Goal: Transaction & Acquisition: Purchase product/service

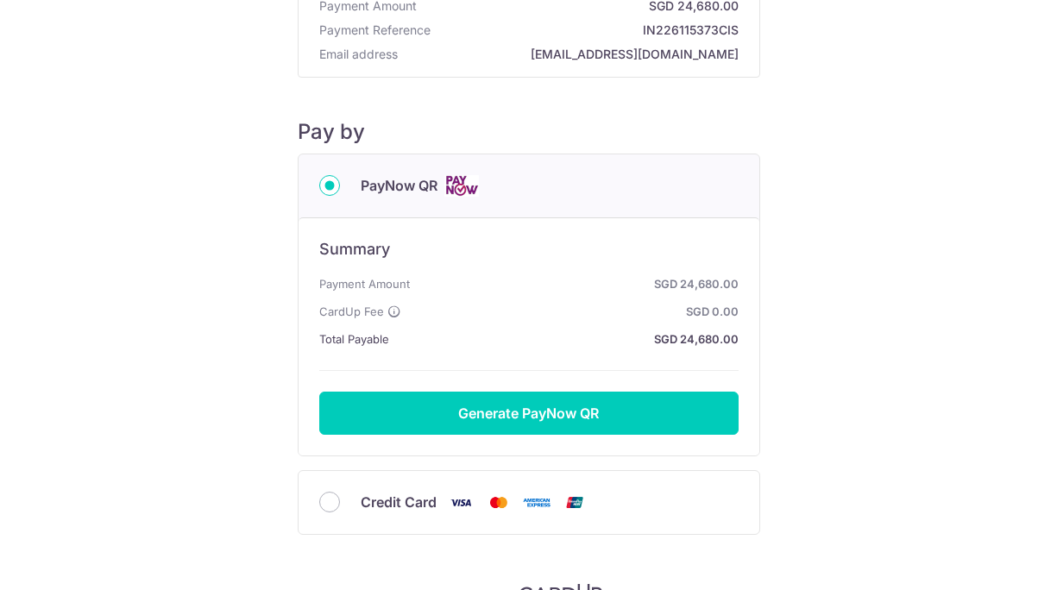
scroll to position [203, 0]
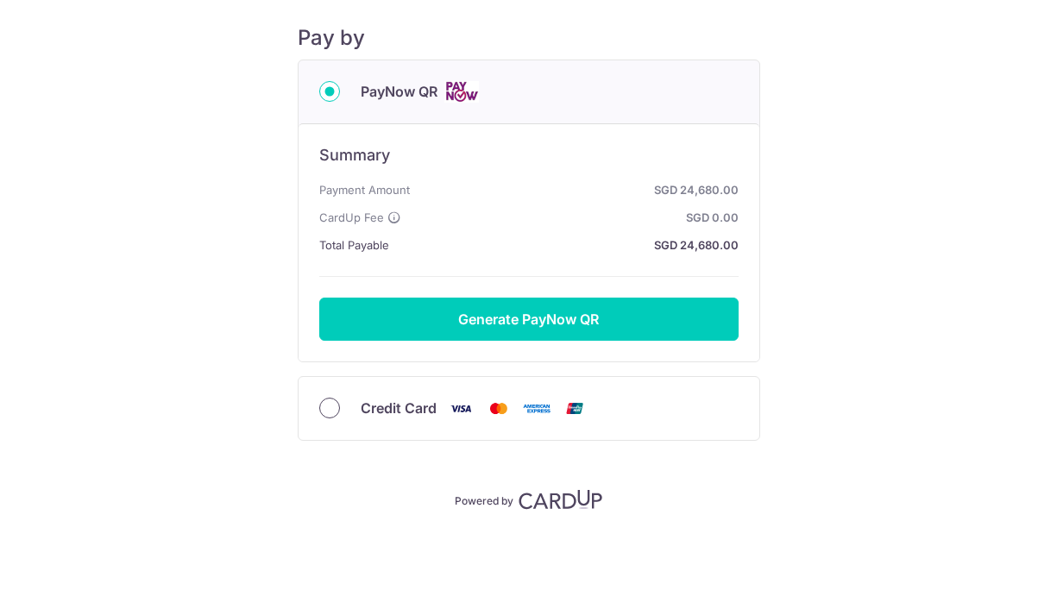
click at [331, 406] on input "Credit Card" at bounding box center [329, 408] width 21 height 21
radio input "true"
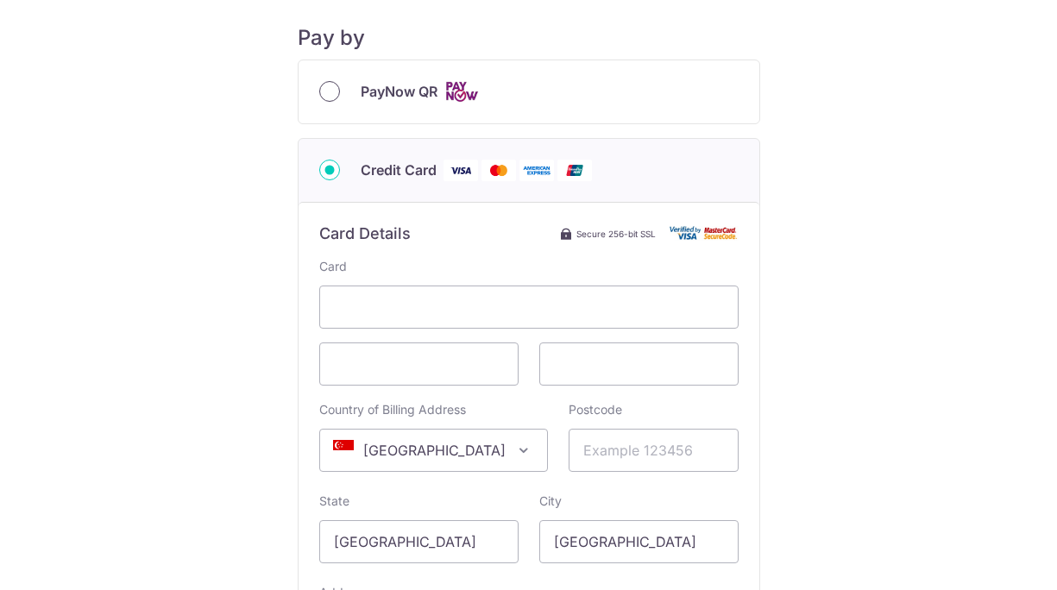
click at [324, 91] on input "PayNow QR" at bounding box center [329, 91] width 21 height 21
radio input "true"
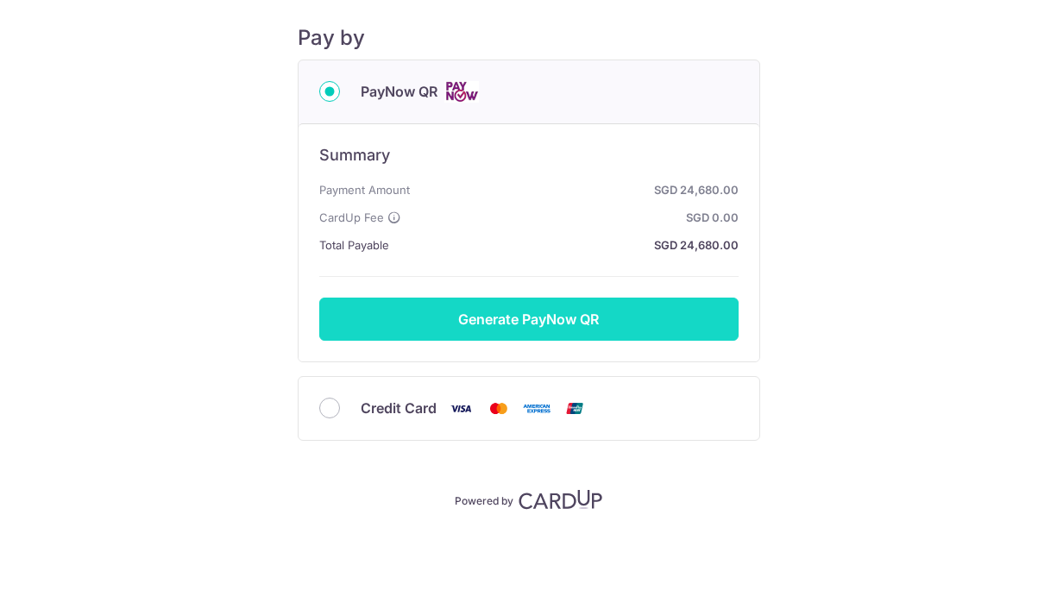
click at [542, 321] on button "Generate PayNow QR" at bounding box center [528, 319] width 419 height 43
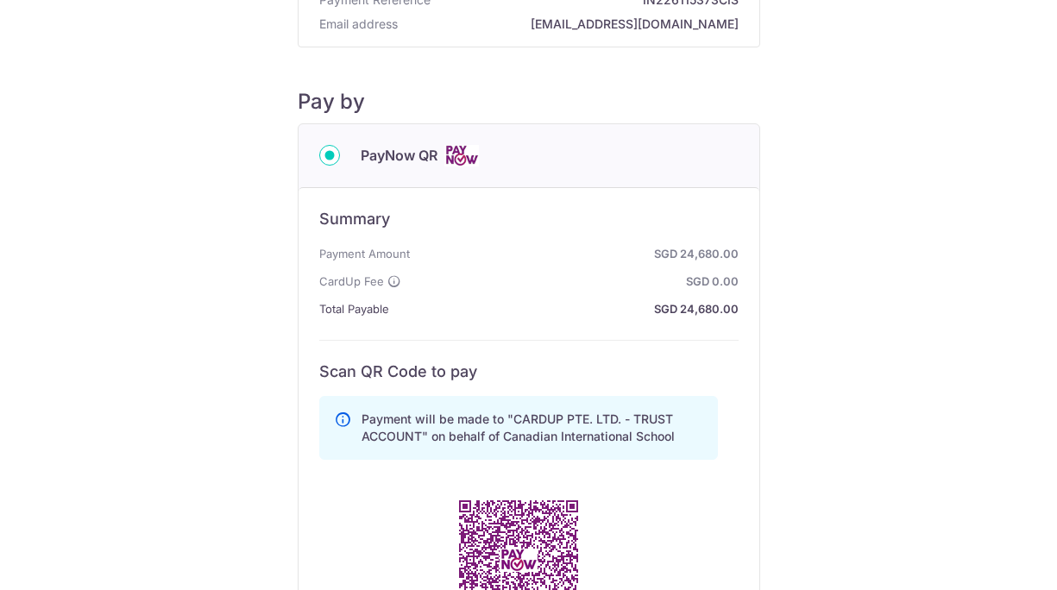
scroll to position [311, 0]
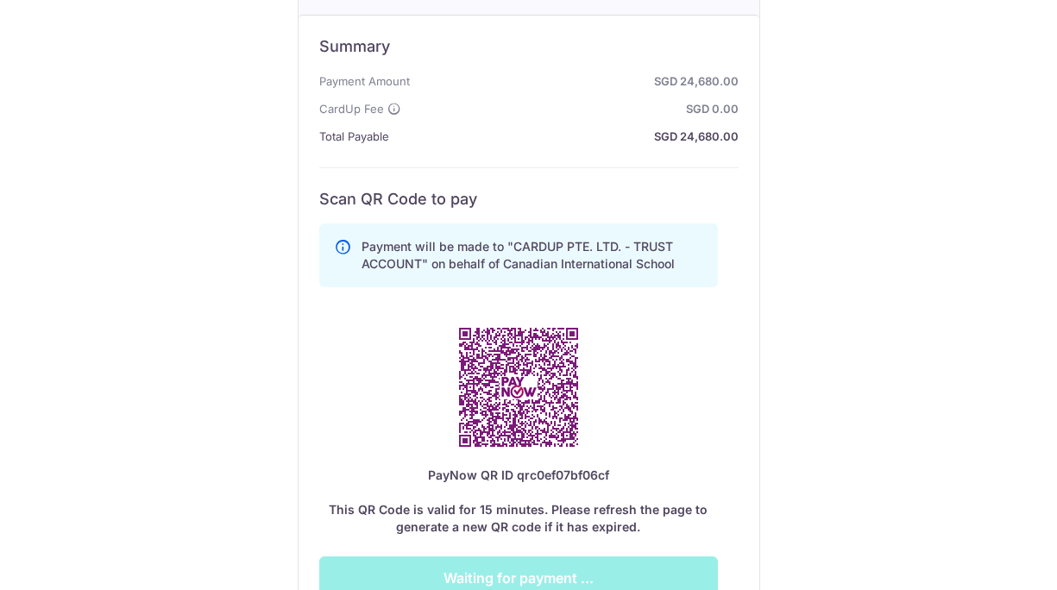
click at [770, 279] on div "Payment Details Payment Amount SGD 24,680.00 Payment Reference IN226115373CIS E…" at bounding box center [528, 242] width 974 height 1053
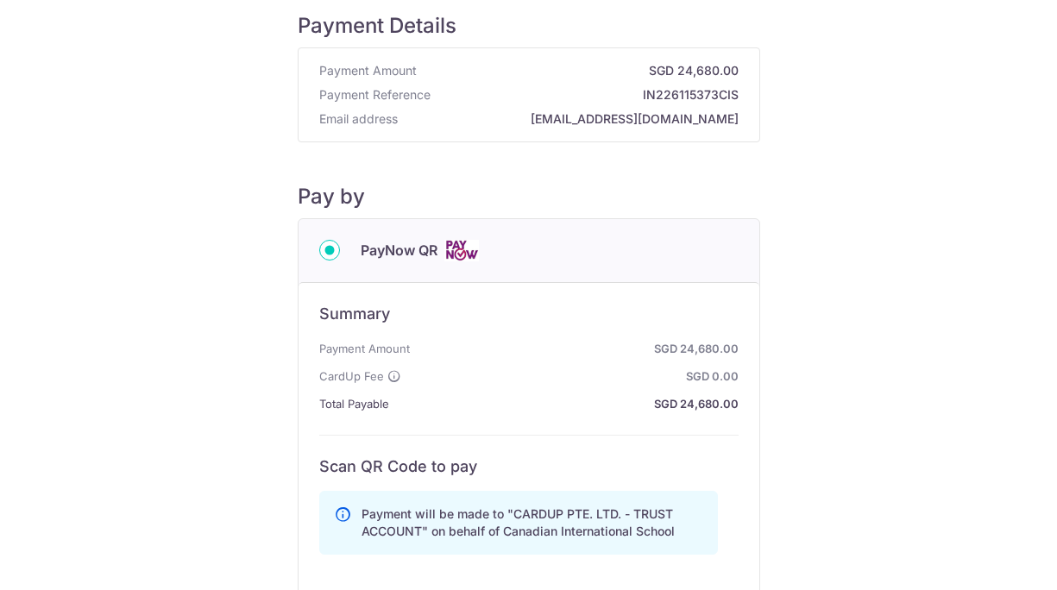
scroll to position [0, 0]
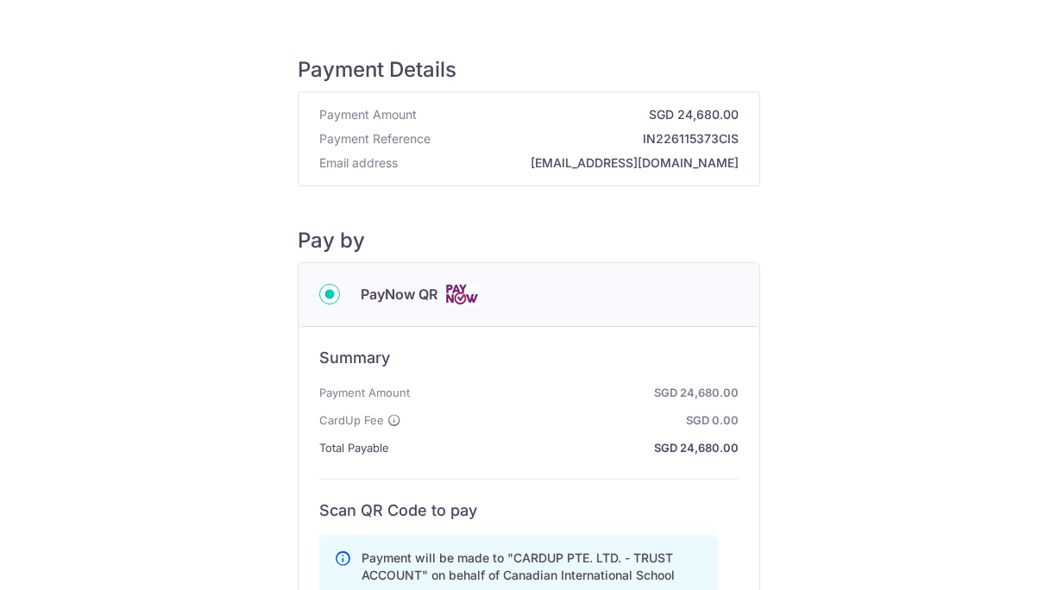
drag, startPoint x: 641, startPoint y: 139, endPoint x: 743, endPoint y: 138, distance: 101.8
click at [743, 138] on div "Payment Amount SGD 24,680.00 Payment Reference IN226115373CIS Email address [EM…" at bounding box center [529, 138] width 461 height 93
click at [613, 229] on h5 "Pay by" at bounding box center [529, 241] width 462 height 26
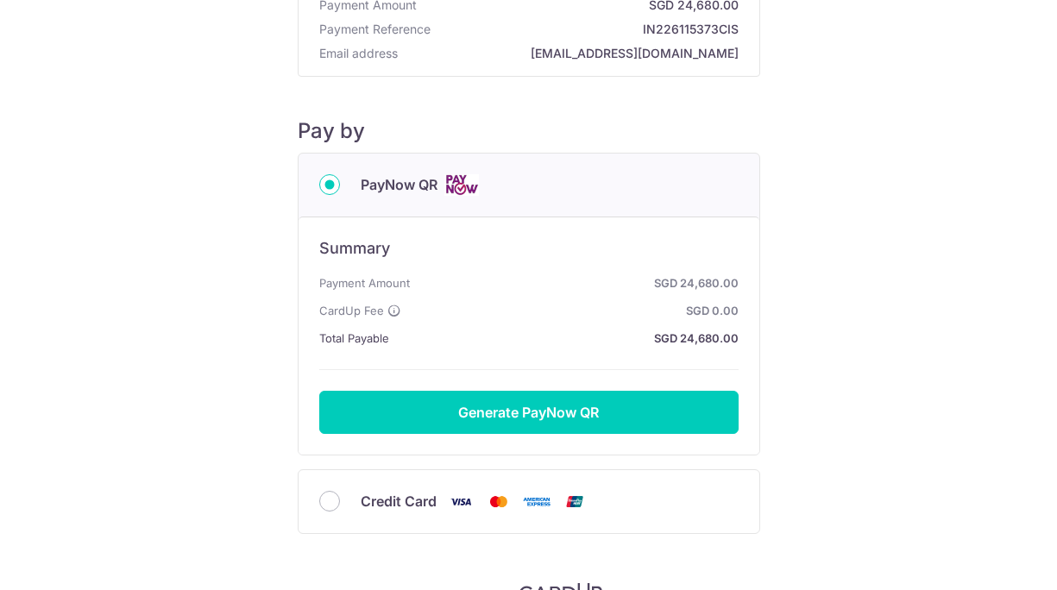
scroll to position [203, 0]
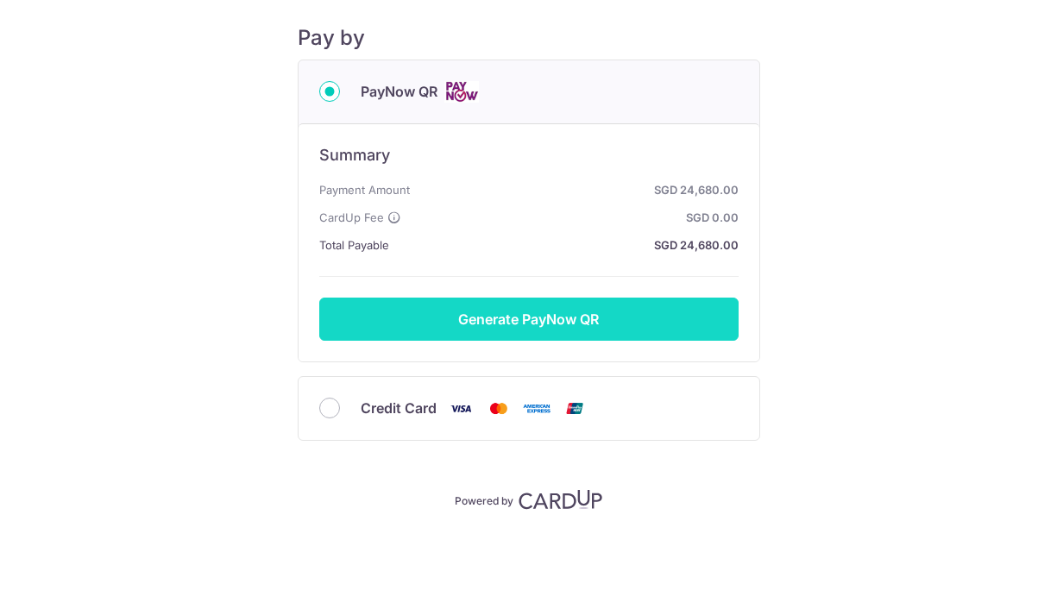
click at [545, 318] on button "Generate PayNow QR" at bounding box center [528, 319] width 419 height 43
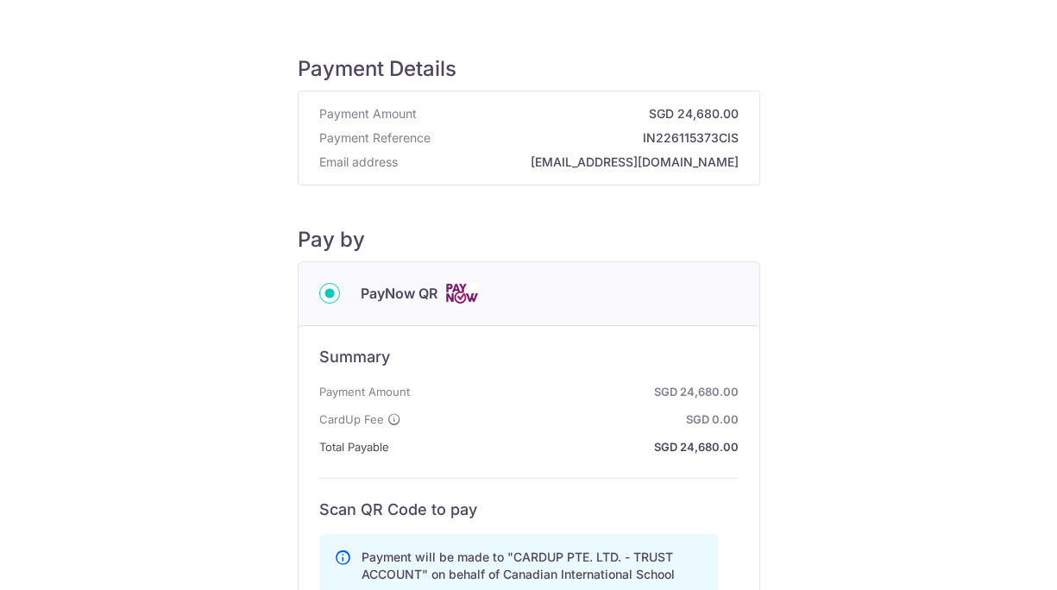
scroll to position [0, 0]
click at [640, 141] on strong "IN226115373CIS" at bounding box center [587, 138] width 301 height 17
drag, startPoint x: 641, startPoint y: 138, endPoint x: 736, endPoint y: 139, distance: 94.9
click at [736, 139] on div "Payment Amount SGD 24,680.00 Payment Reference IN226115373CIS Email address [EM…" at bounding box center [529, 138] width 461 height 93
copy strong "IN226115373CIS"
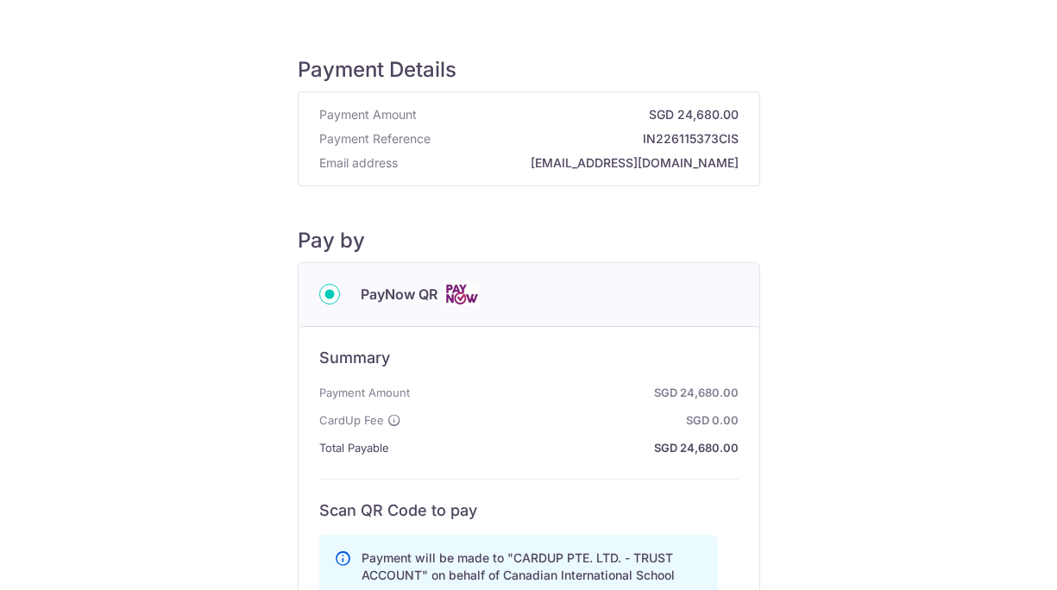
copy strong "IN226115373CIS"
